Goal: Task Accomplishment & Management: Manage account settings

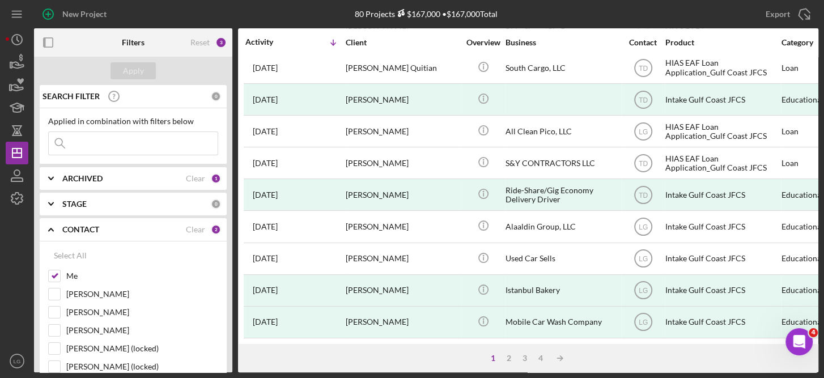
scroll to position [256, 0]
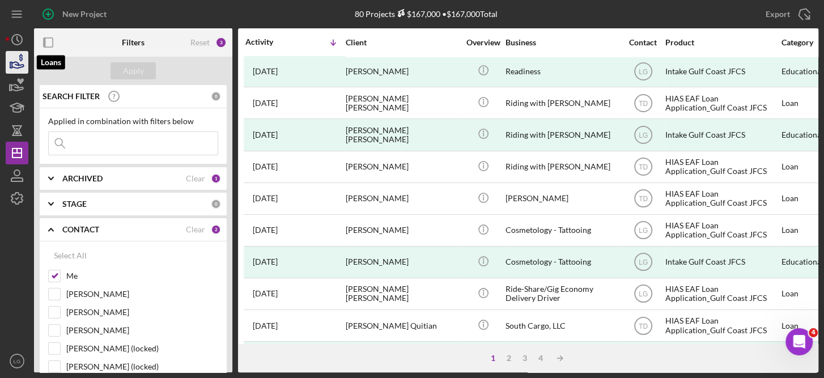
click at [11, 55] on icon "button" at bounding box center [17, 62] width 28 height 28
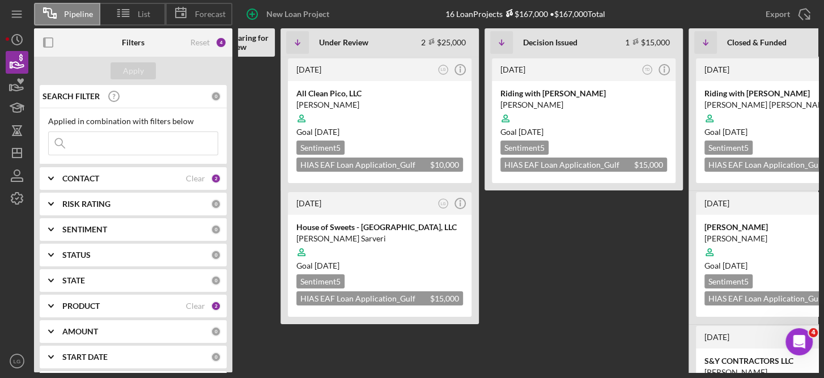
scroll to position [0, 301]
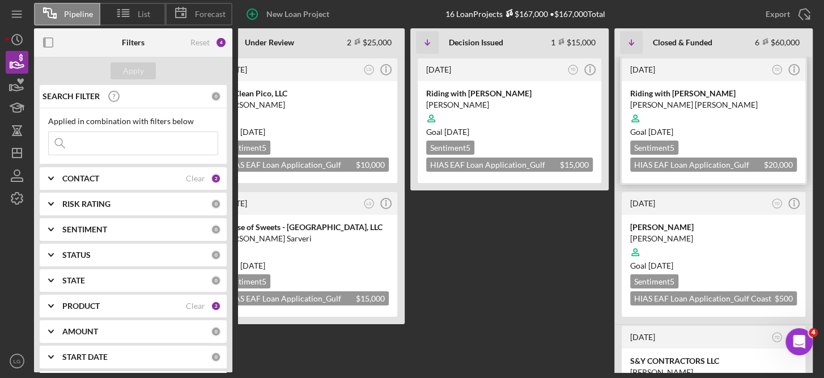
click at [775, 120] on div at bounding box center [713, 119] width 167 height 22
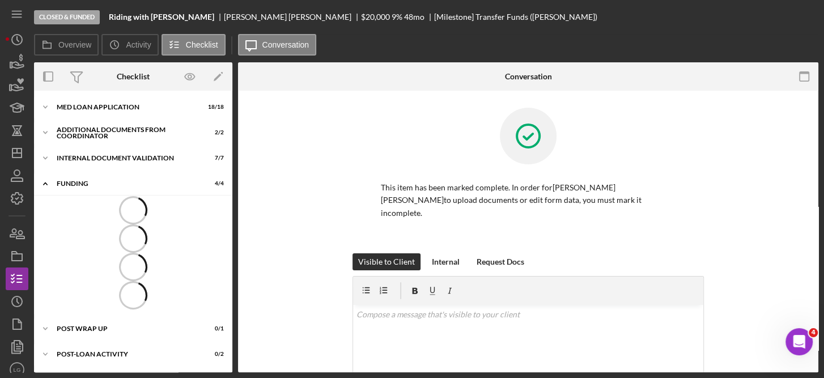
scroll to position [1, 0]
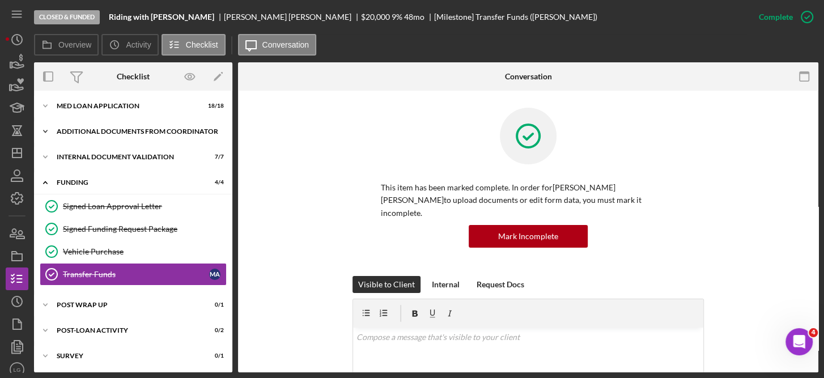
click at [94, 128] on div "Additional Documents from Coordinator" at bounding box center [138, 131] width 162 height 7
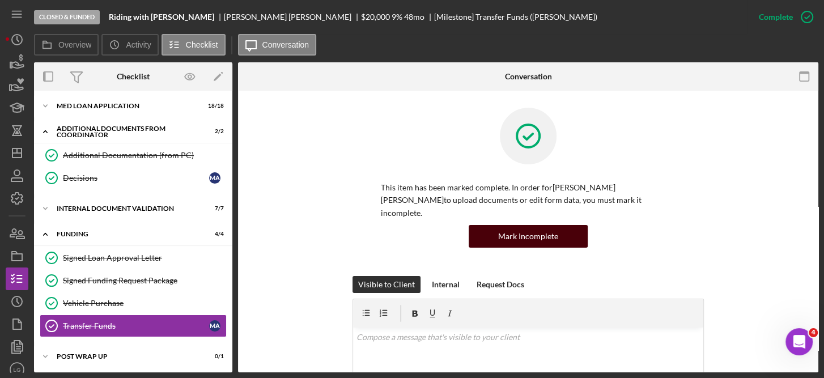
click at [533, 225] on div "Mark Incomplete" at bounding box center [528, 236] width 60 height 23
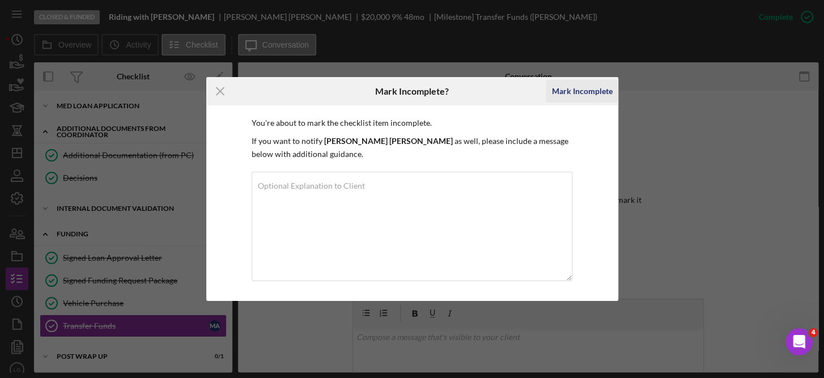
click at [577, 91] on div "Mark Incomplete" at bounding box center [581, 91] width 61 height 23
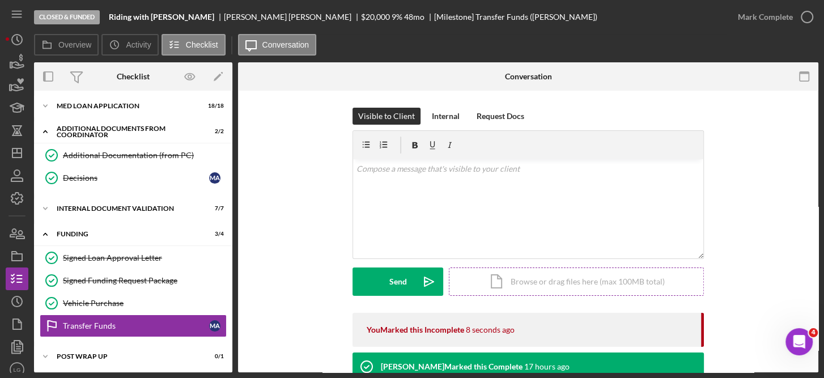
click at [570, 282] on div "Icon/Document Browse or drag files here (max 100MB total) Tap to choose files o…" at bounding box center [576, 282] width 255 height 28
click at [557, 283] on div "Icon/Document Browse or drag files here (max 100MB total) Tap to choose files o…" at bounding box center [576, 282] width 255 height 28
click at [110, 129] on div "Additional Documents from Coordinator" at bounding box center [138, 131] width 162 height 7
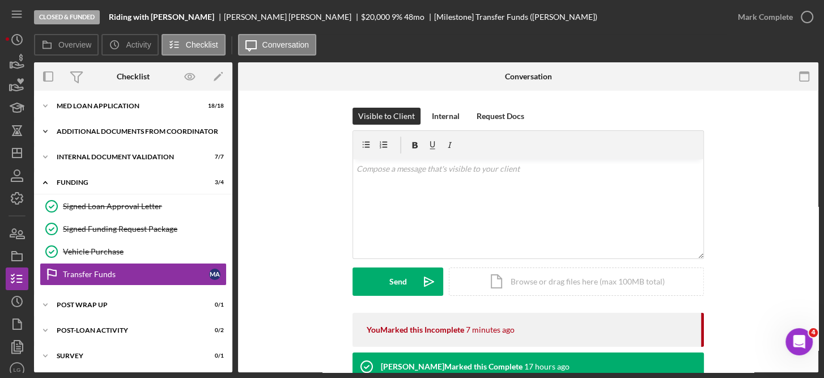
click at [99, 128] on div "Additional Documents from Coordinator" at bounding box center [138, 131] width 162 height 7
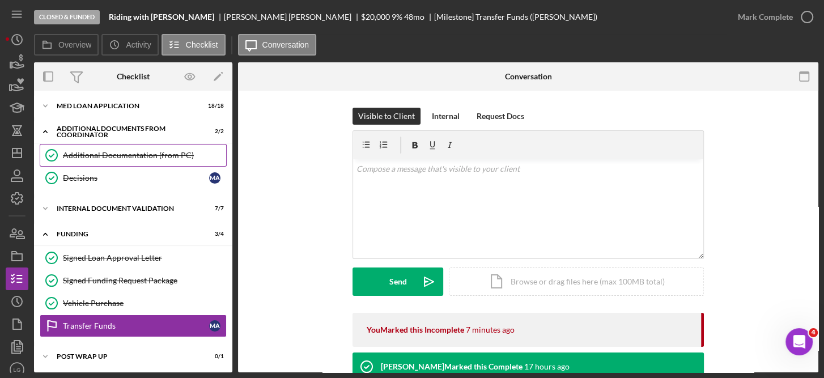
click at [93, 156] on div "Additional Documentation (from PC)" at bounding box center [144, 155] width 163 height 9
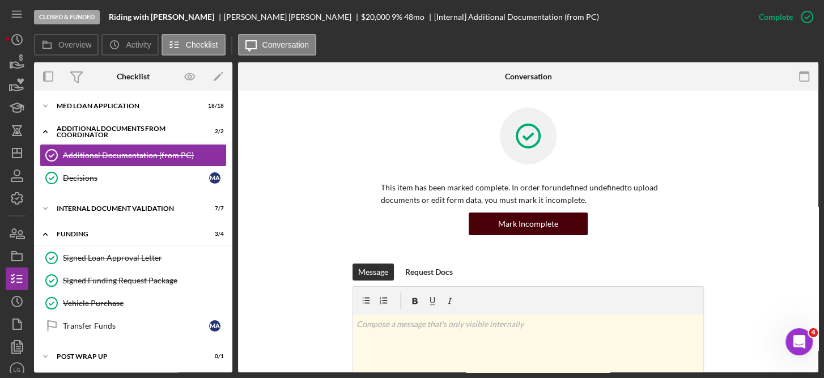
click at [538, 220] on div "Mark Incomplete" at bounding box center [528, 224] width 60 height 23
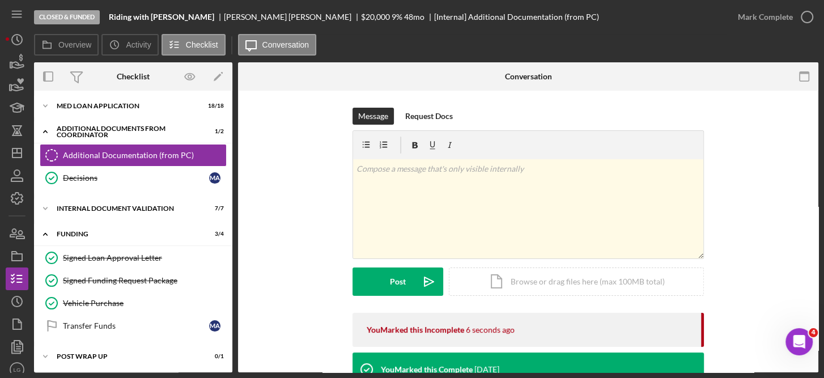
click at [538, 220] on div "v Color teal Color pink Remove color Add row above Add row below Add column bef…" at bounding box center [528, 208] width 350 height 99
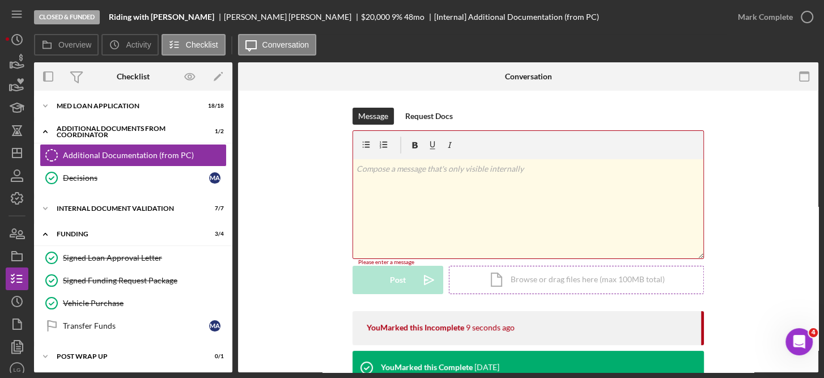
click at [573, 280] on div "Icon/Document Browse or drag files here (max 100MB total) Tap to choose files o…" at bounding box center [576, 280] width 255 height 28
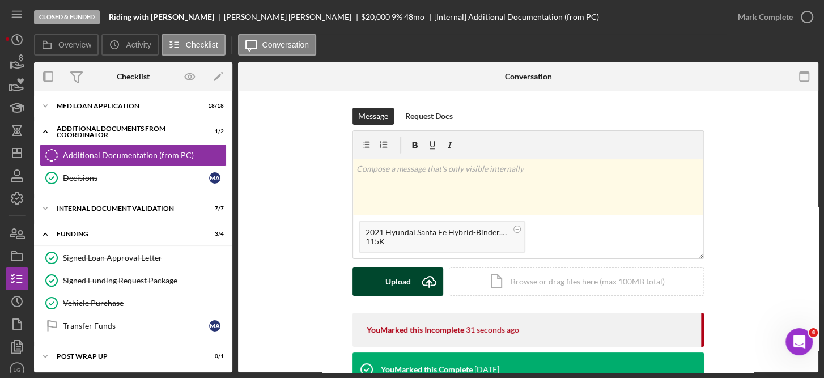
click at [409, 274] on button "Upload Icon/Upload" at bounding box center [398, 282] width 91 height 28
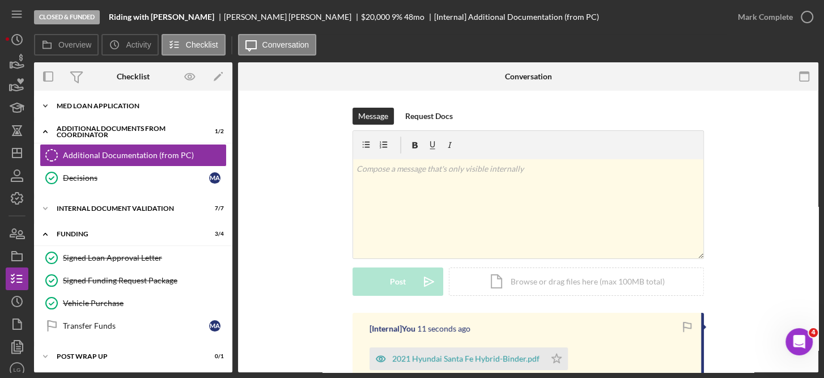
click at [120, 104] on div "MED Loan Application" at bounding box center [138, 106] width 162 height 7
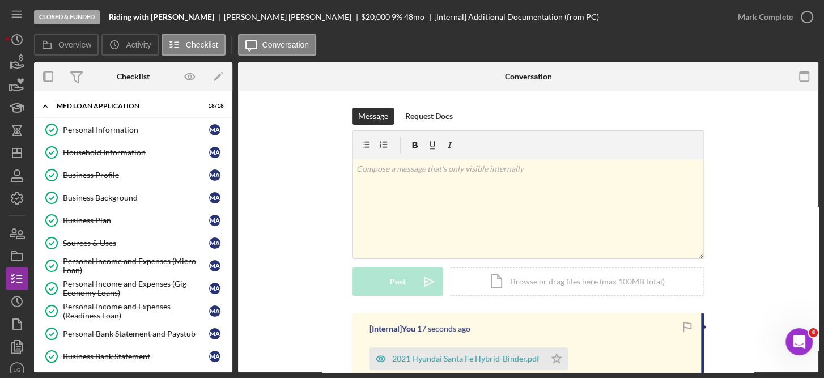
click at [233, 208] on div "Overview Internal Workflow Stage Closed & Funded Icon/Dropdown Arrow Archive (c…" at bounding box center [426, 217] width 784 height 310
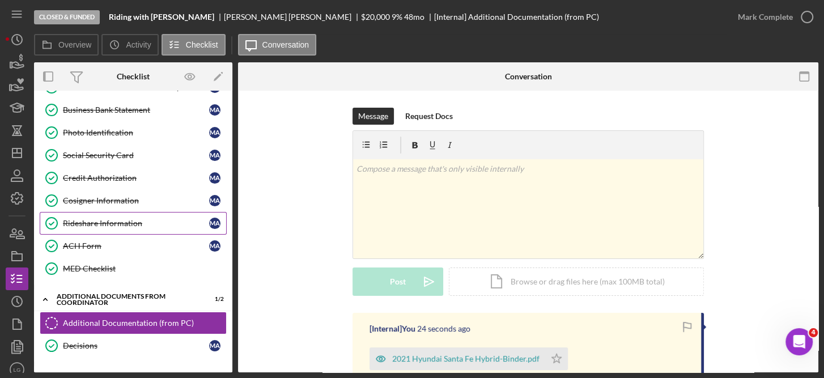
click at [120, 219] on div "Rideshare Information" at bounding box center [136, 223] width 146 height 9
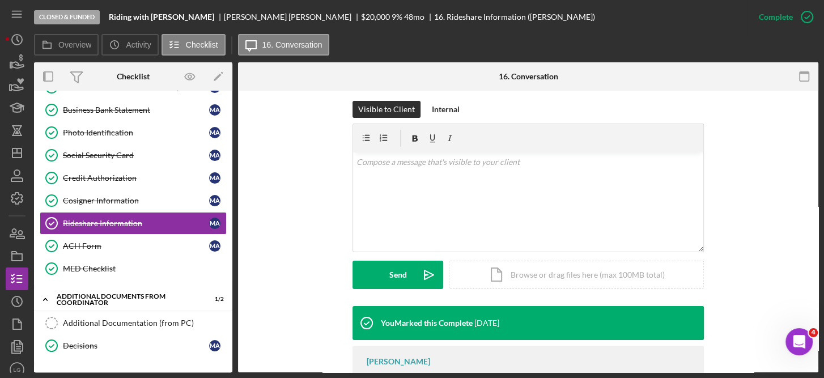
scroll to position [179, 0]
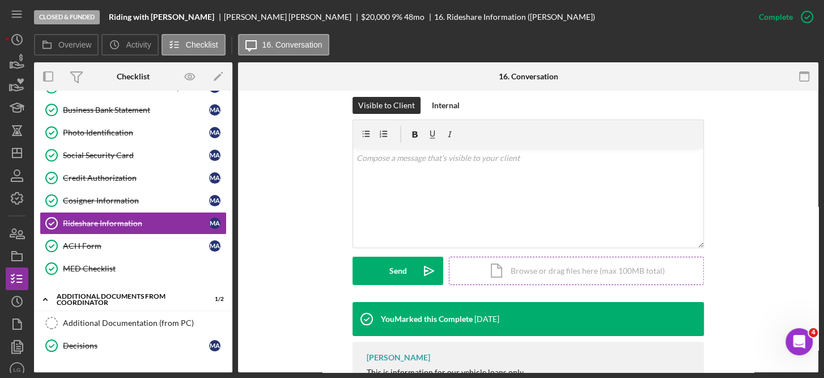
click at [560, 262] on div "Icon/Document Browse or drag files here (max 100MB total) Tap to choose files o…" at bounding box center [576, 271] width 255 height 28
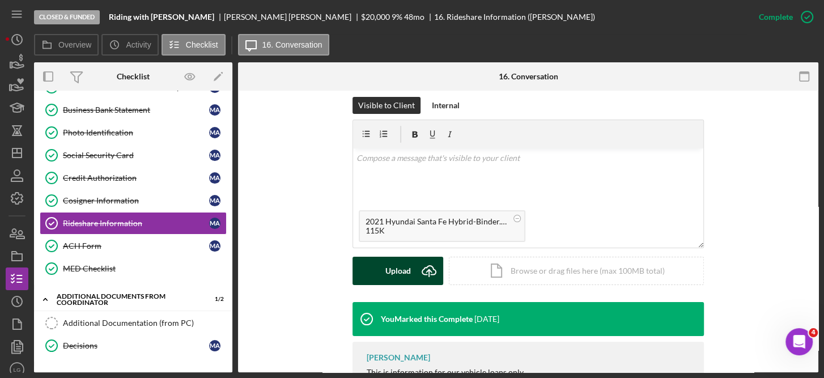
click at [415, 260] on icon "Icon/Upload" at bounding box center [429, 271] width 28 height 28
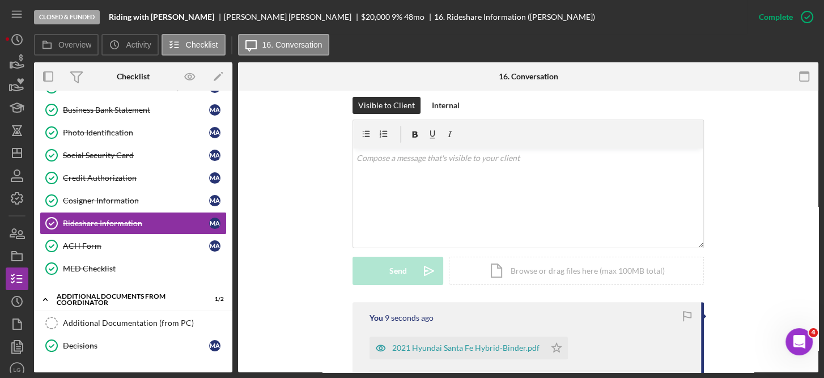
click at [813, 310] on div "This item has been marked complete. In order for [PERSON_NAME] [PERSON_NAME] to…" at bounding box center [528, 252] width 580 height 681
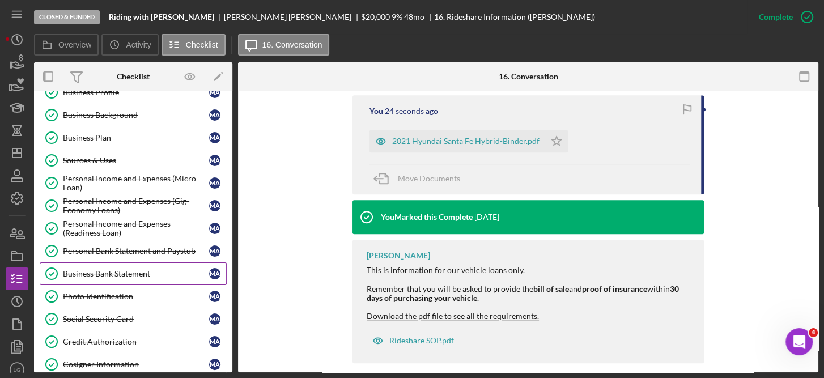
scroll to position [0, 0]
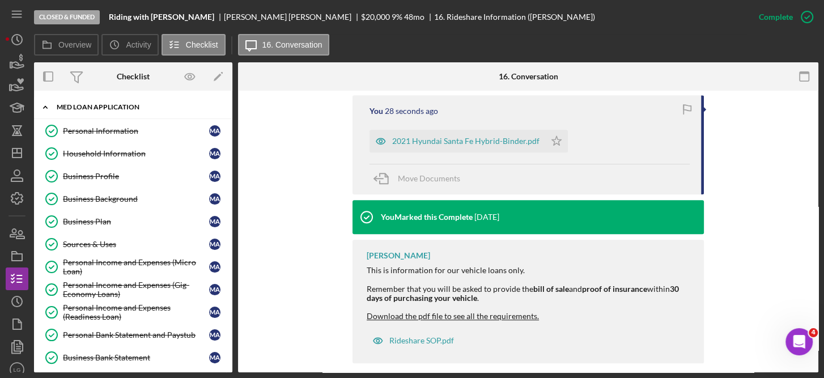
click at [130, 101] on div "Icon/Expander MED Loan Application 18 / 18" at bounding box center [133, 107] width 198 height 23
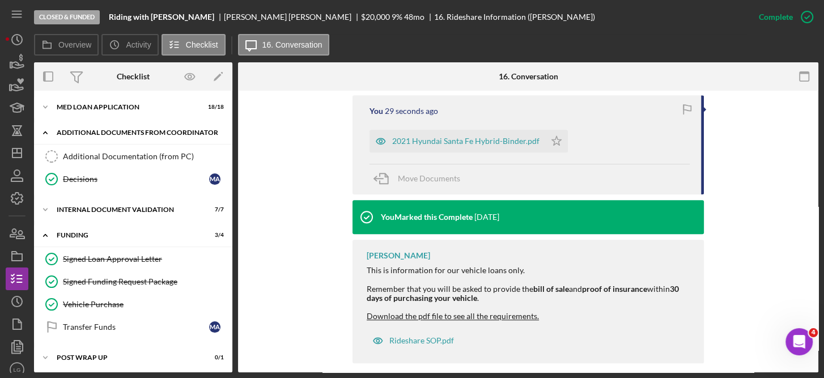
click at [122, 129] on div "Additional Documents from Coordinator" at bounding box center [138, 132] width 162 height 7
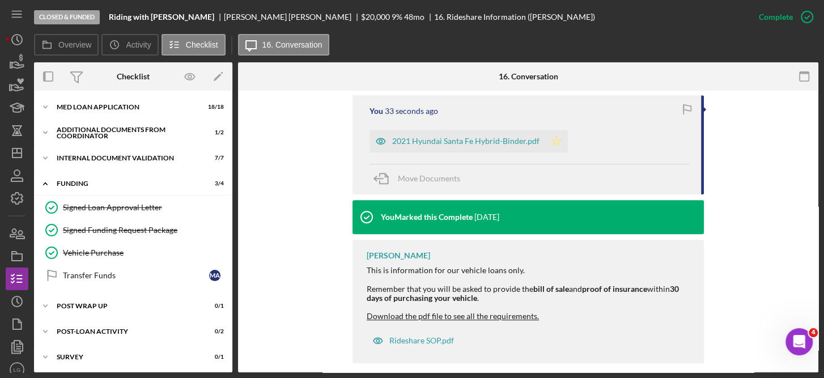
click at [552, 136] on polygon "button" at bounding box center [557, 140] width 10 height 9
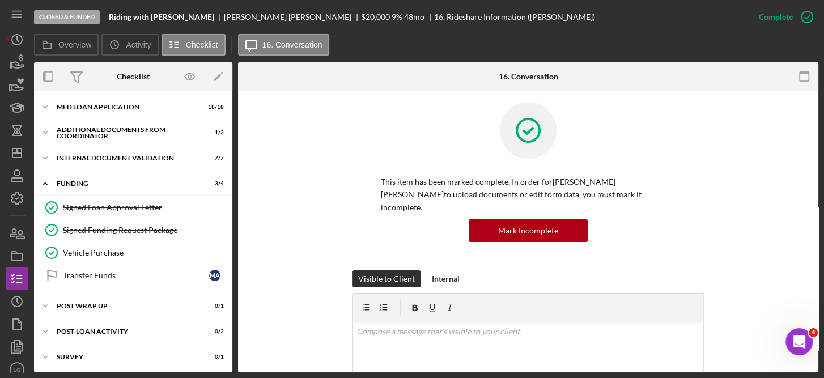
scroll to position [5, 0]
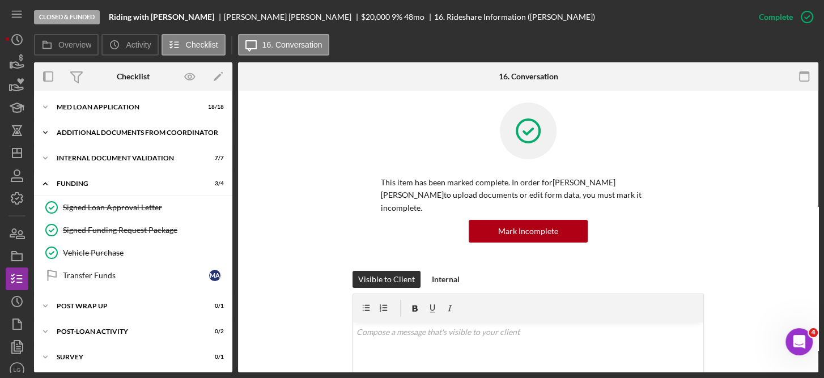
click at [127, 124] on div "Icon/Expander Additional Documents from Coordinator 1 / 2" at bounding box center [133, 132] width 198 height 23
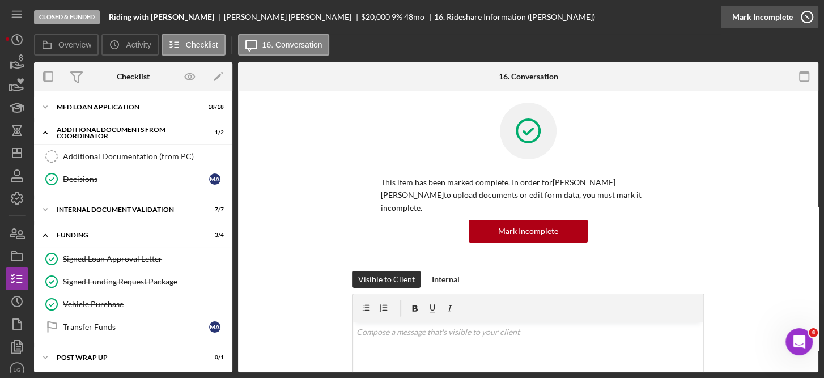
click at [803, 15] on icon "button" at bounding box center [807, 17] width 28 height 28
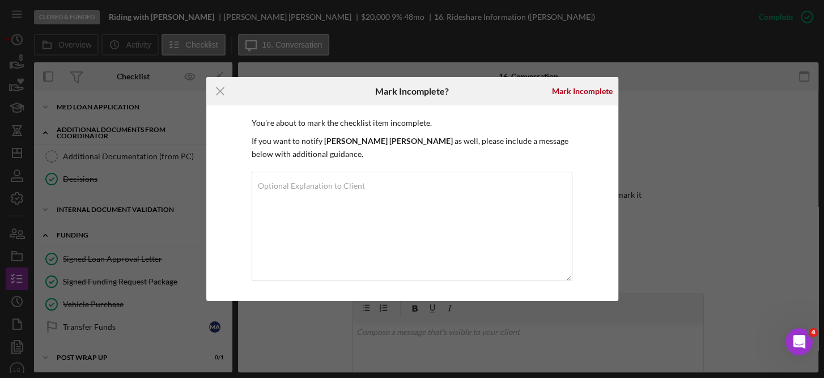
click at [727, 144] on div "Icon/Menu Close Mark Incomplete? [PERSON_NAME] You're about to mark the checkli…" at bounding box center [412, 189] width 824 height 378
click at [218, 88] on icon "Icon/Menu Close" at bounding box center [220, 91] width 28 height 28
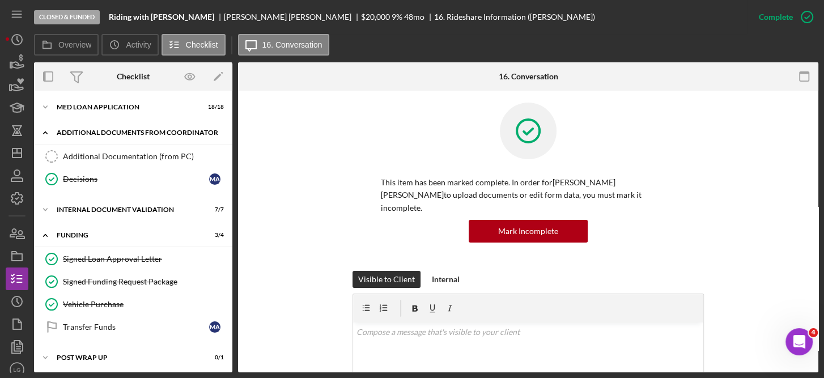
click at [128, 125] on div "Icon/Expander Additional Documents from Coordinator 1 / 2" at bounding box center [133, 132] width 198 height 23
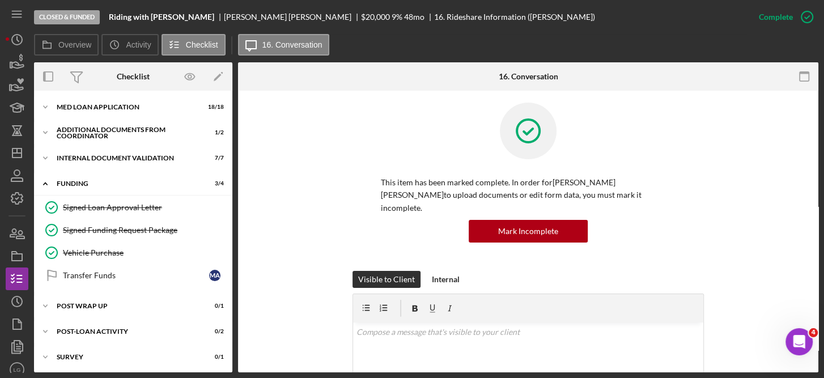
scroll to position [252, 0]
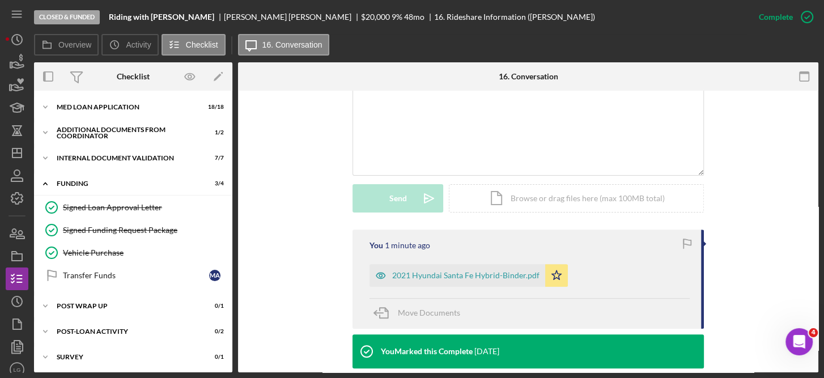
click at [812, 143] on div "This item has been marked complete. In order for [PERSON_NAME] [PERSON_NAME] to…" at bounding box center [528, 179] width 580 height 681
click at [814, 166] on div "This item has been marked complete. In order for [PERSON_NAME] [PERSON_NAME] to…" at bounding box center [528, 179] width 580 height 681
click at [813, 358] on div "This item has been marked complete. In order for [PERSON_NAME] [PERSON_NAME] to…" at bounding box center [528, 179] width 580 height 681
click at [71, 109] on div "MED Loan Application" at bounding box center [138, 107] width 162 height 7
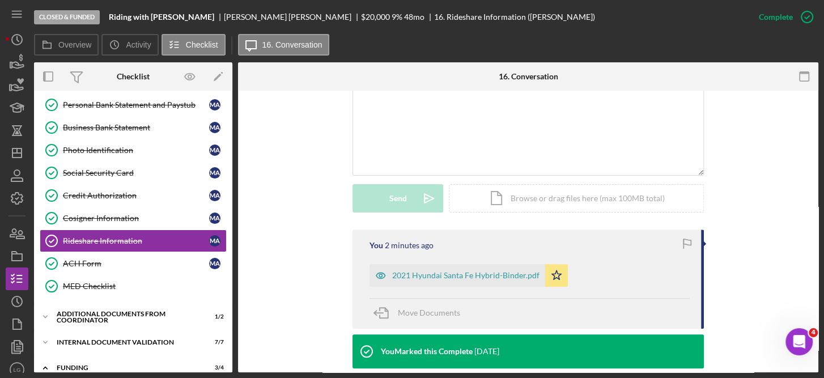
scroll to position [235, 0]
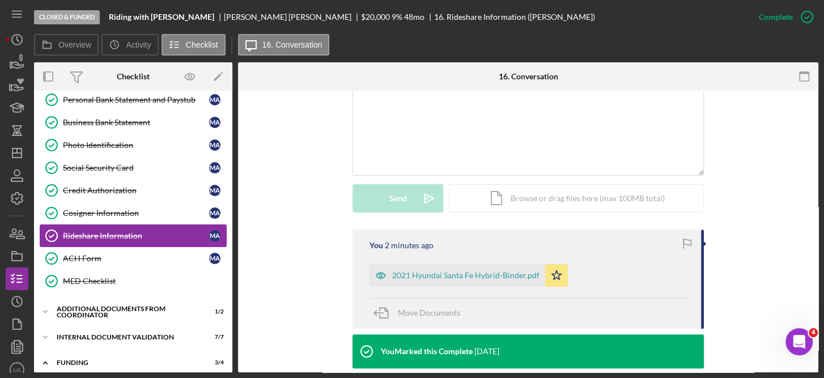
click at [120, 233] on div "Rideshare Information" at bounding box center [136, 235] width 146 height 9
click at [20, 65] on icon "button" at bounding box center [18, 65] width 12 height 6
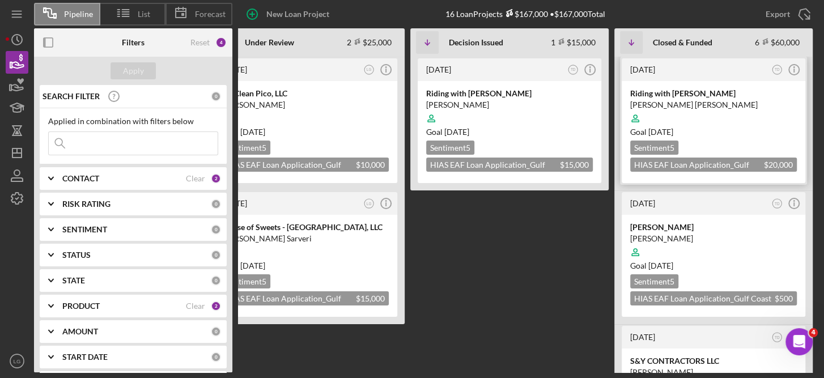
click at [741, 114] on div at bounding box center [713, 119] width 167 height 22
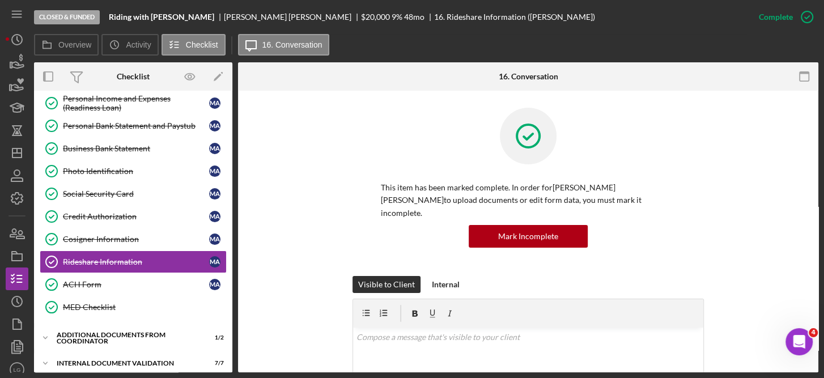
scroll to position [234, 0]
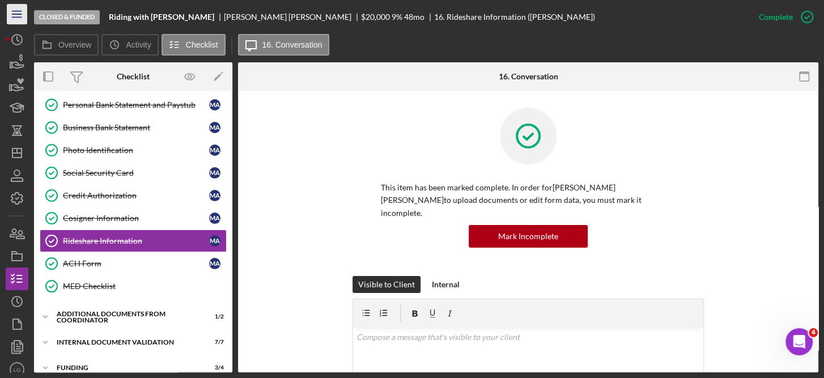
scroll to position [235, 0]
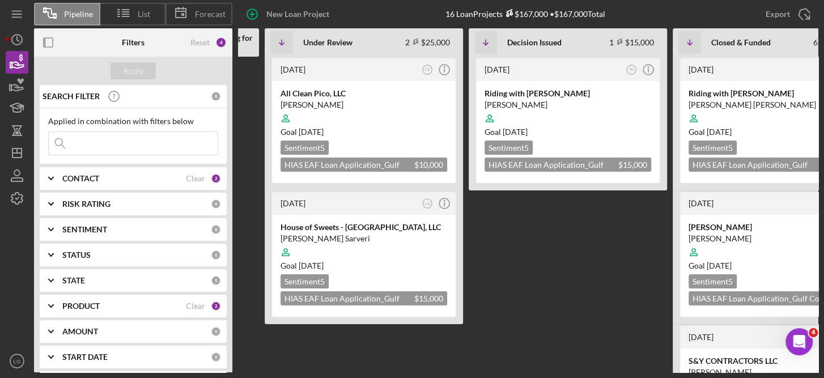
scroll to position [0, 301]
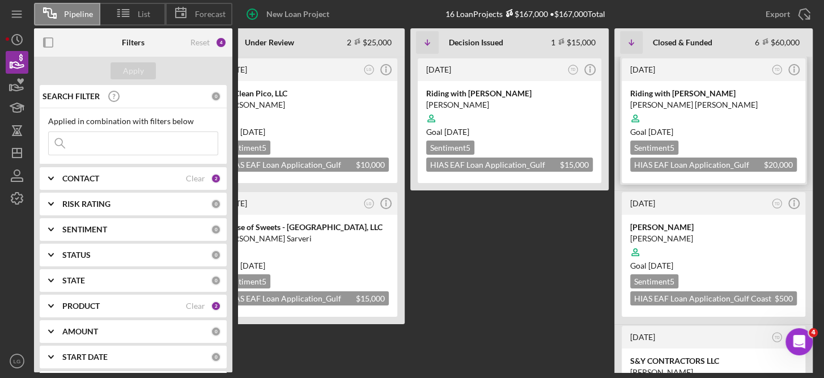
click at [741, 126] on div "Goal [DATE]" at bounding box center [713, 131] width 167 height 11
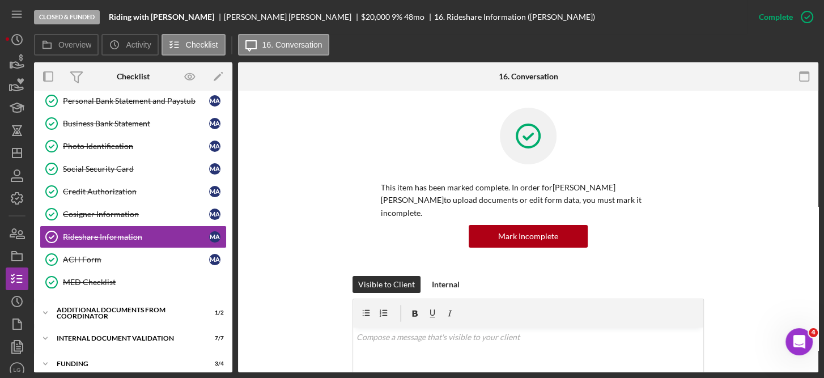
click at [294, 206] on div "This item has been marked complete. In order for [PERSON_NAME] [PERSON_NAME] to…" at bounding box center [528, 192] width 546 height 168
